Goal: Task Accomplishment & Management: Manage account settings

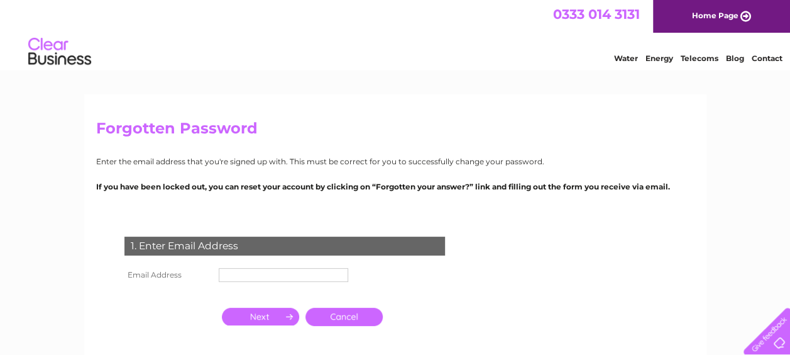
click at [292, 275] on input "text" at bounding box center [283, 275] width 129 height 14
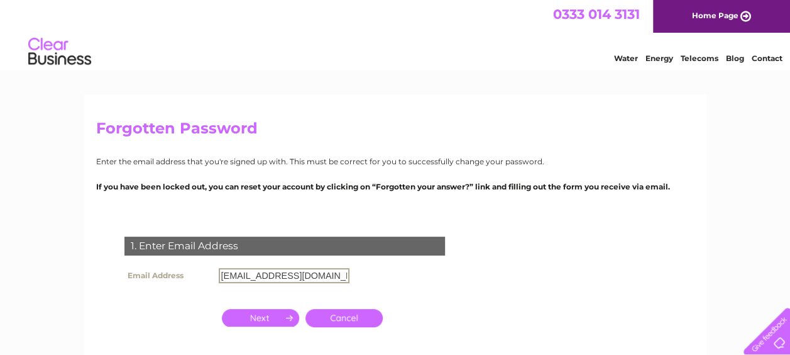
type input "[EMAIL_ADDRESS][DOMAIN_NAME]"
click at [260, 319] on input "button" at bounding box center [260, 316] width 77 height 18
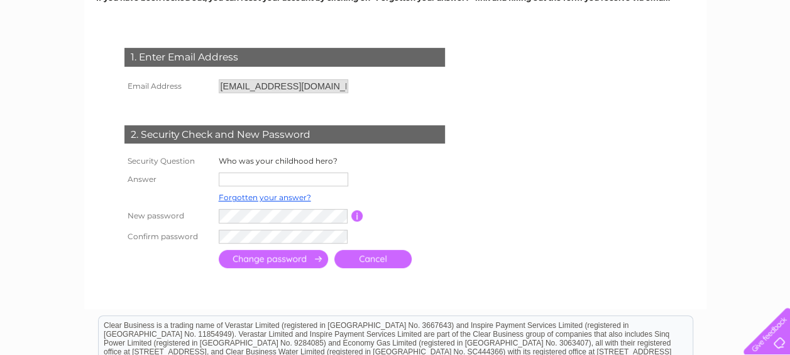
scroll to position [251, 0]
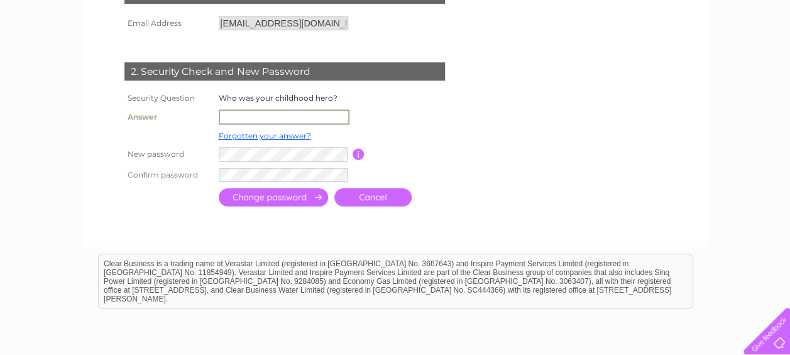
click at [249, 112] on input "text" at bounding box center [284, 116] width 131 height 15
type input "[PERSON_NAME]"
click at [356, 155] on input "button" at bounding box center [359, 153] width 12 height 11
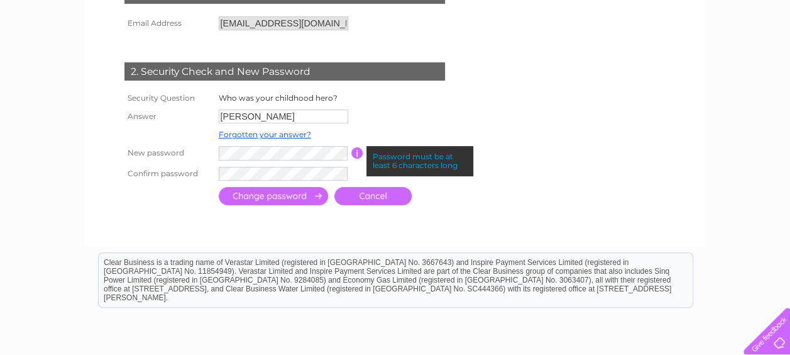
click at [380, 160] on div "Password must be at least 6 characters long" at bounding box center [419, 161] width 107 height 30
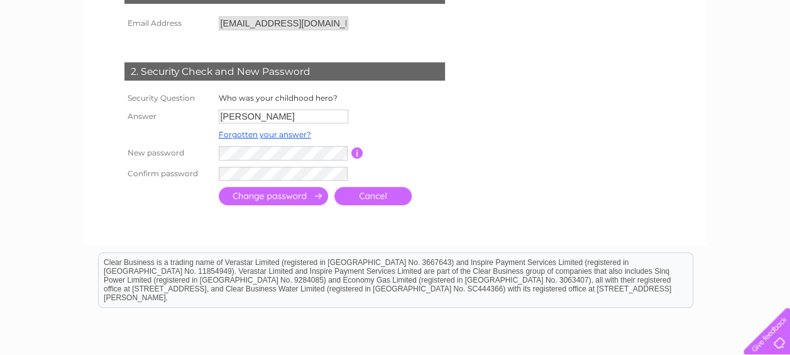
click at [355, 155] on input "button" at bounding box center [357, 152] width 12 height 11
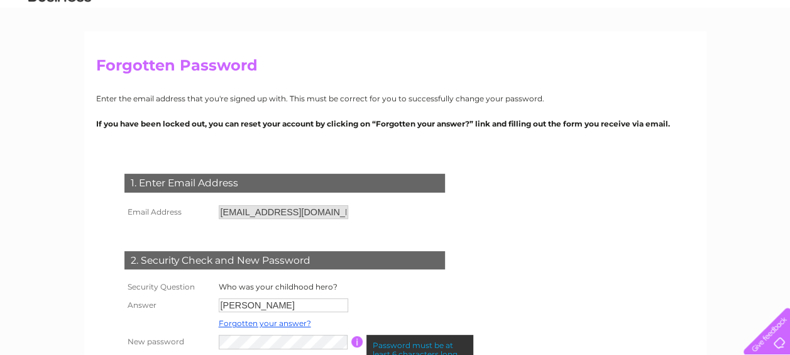
scroll to position [0, 0]
